Goal: Task Accomplishment & Management: Manage account settings

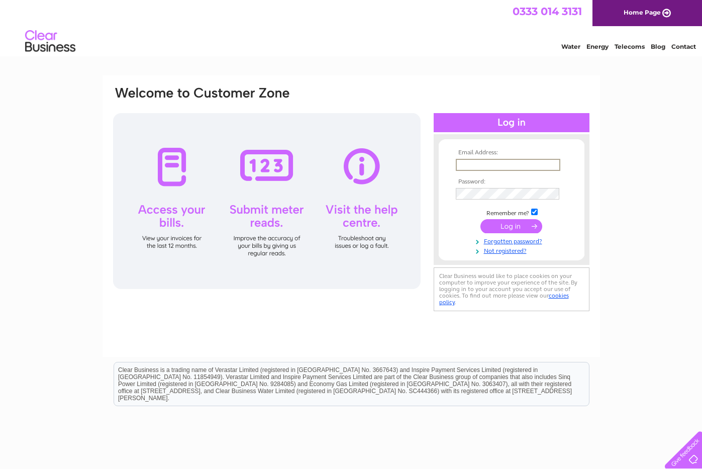
type input "info@olivetreecookeryschool.co.uk"
click at [511, 225] on input "submit" at bounding box center [511, 226] width 62 height 14
click at [507, 227] on input "submit" at bounding box center [511, 226] width 62 height 14
click at [507, 223] on input "submit" at bounding box center [511, 225] width 62 height 14
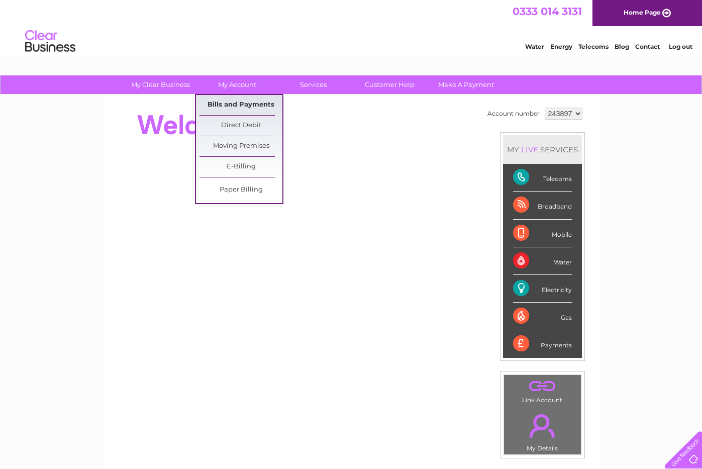
click at [228, 102] on link "Bills and Payments" at bounding box center [240, 105] width 83 height 20
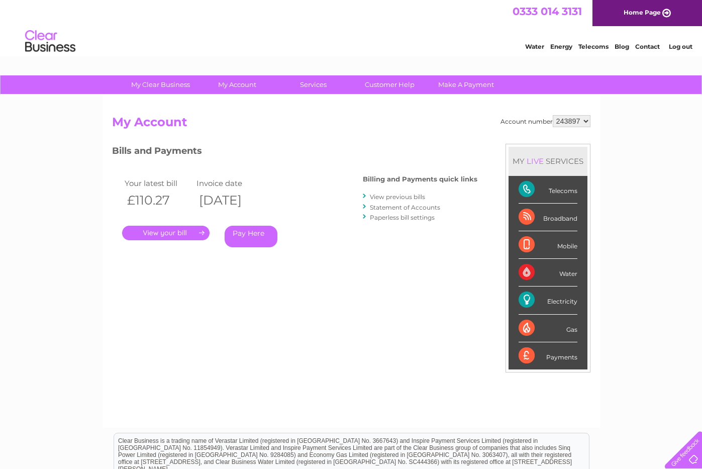
click at [567, 327] on div "Gas" at bounding box center [547, 329] width 59 height 28
click at [164, 232] on link "." at bounding box center [165, 233] width 87 height 15
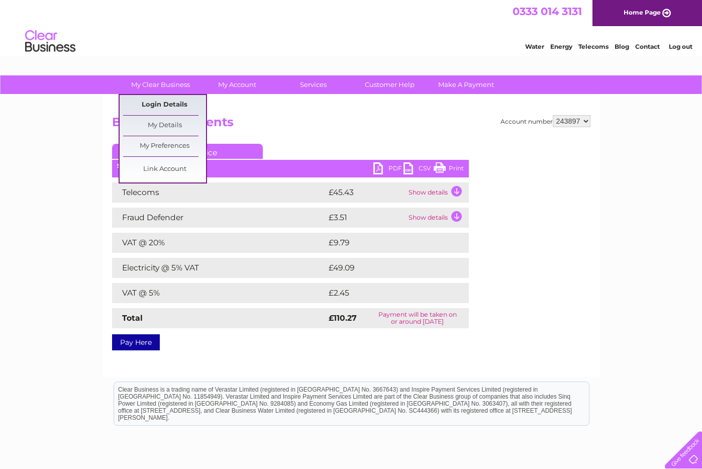
click at [171, 101] on link "Login Details" at bounding box center [164, 105] width 83 height 20
click at [168, 123] on link "My Details" at bounding box center [164, 126] width 83 height 20
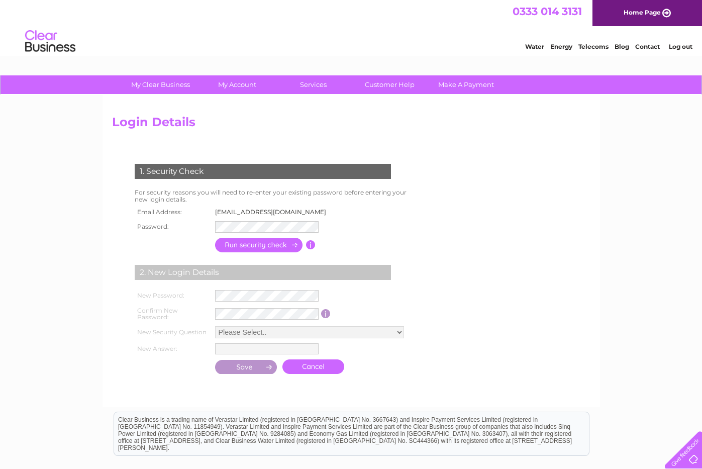
click at [255, 242] on input "button" at bounding box center [259, 245] width 88 height 15
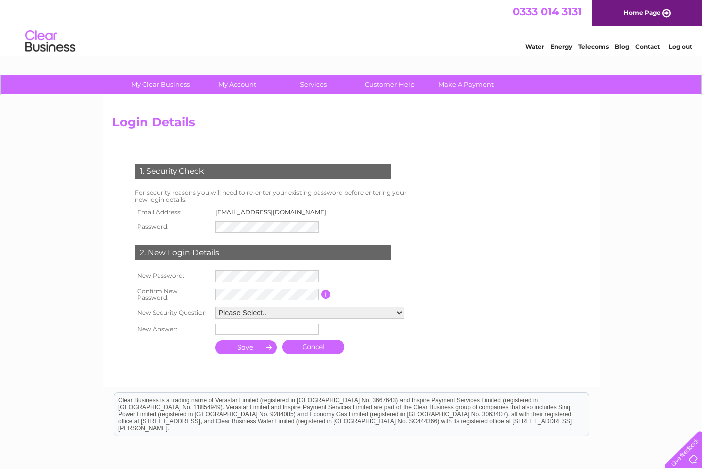
click at [583, 239] on form "1. Security Check For security reasons you will need to re-enter your existing …" at bounding box center [351, 260] width 478 height 233
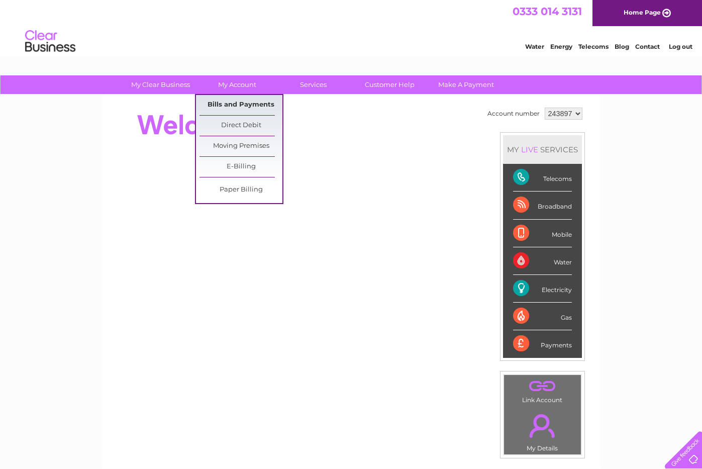
click at [243, 103] on link "Bills and Payments" at bounding box center [240, 105] width 83 height 20
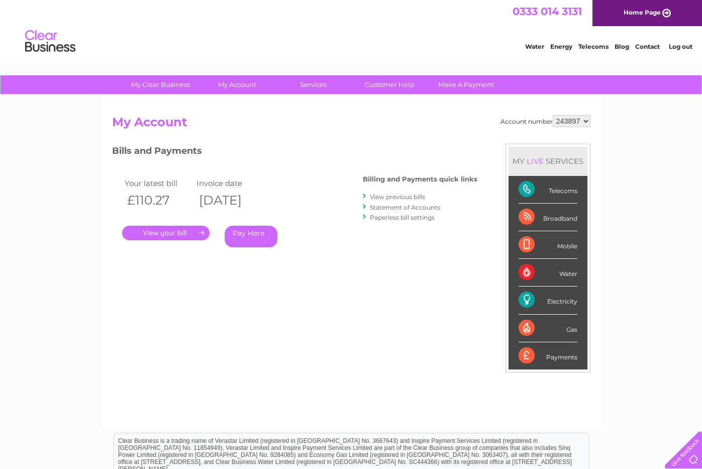
click at [404, 194] on link "View previous bills" at bounding box center [397, 197] width 55 height 8
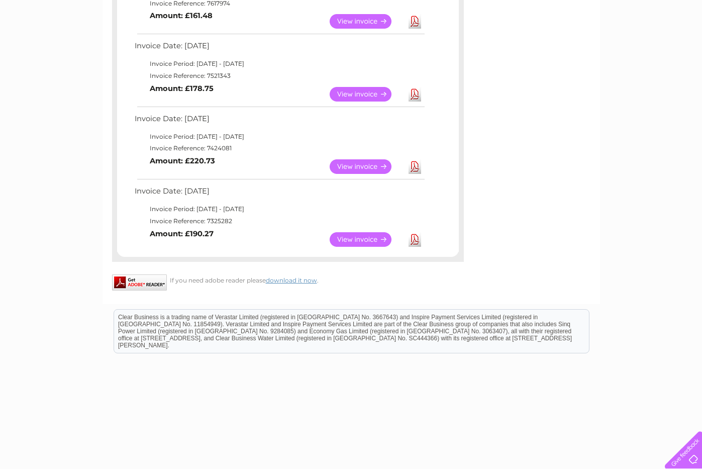
scroll to position [657, 0]
click at [357, 233] on link "View" at bounding box center [367, 240] width 74 height 15
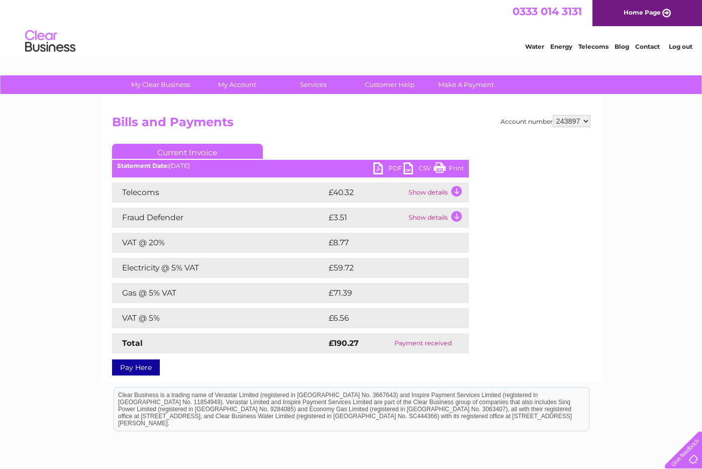
click at [381, 167] on link "PDF" at bounding box center [388, 169] width 30 height 15
